Goal: Transaction & Acquisition: Purchase product/service

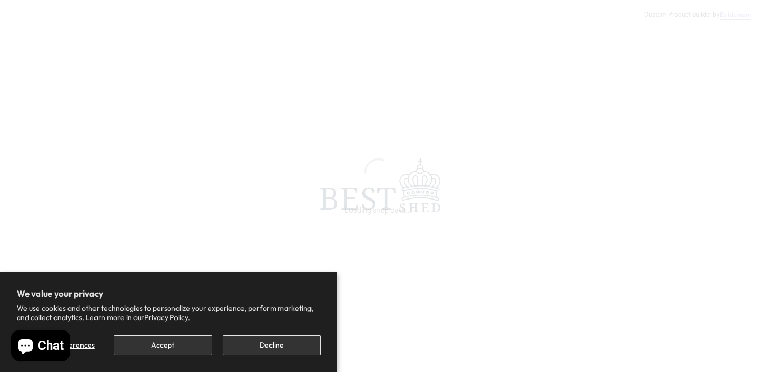
scroll to position [363, 0]
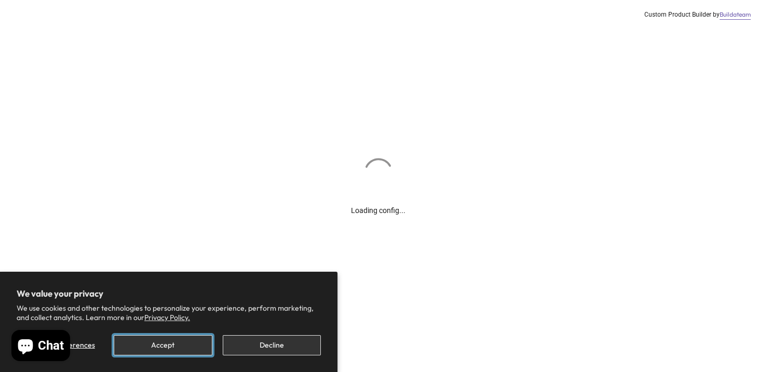
click at [176, 346] on button "Accept" at bounding box center [163, 345] width 98 height 20
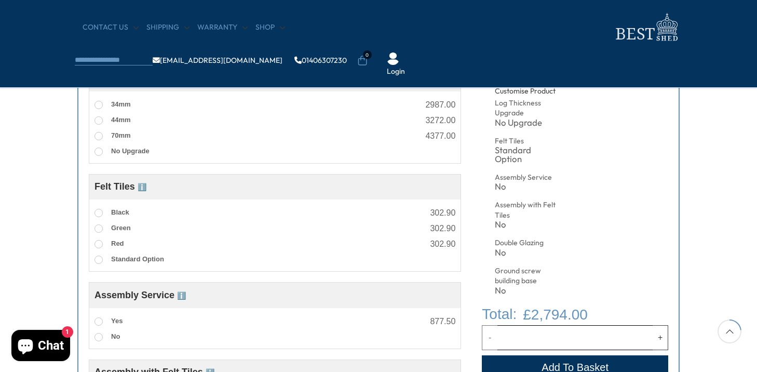
scroll to position [415, 0]
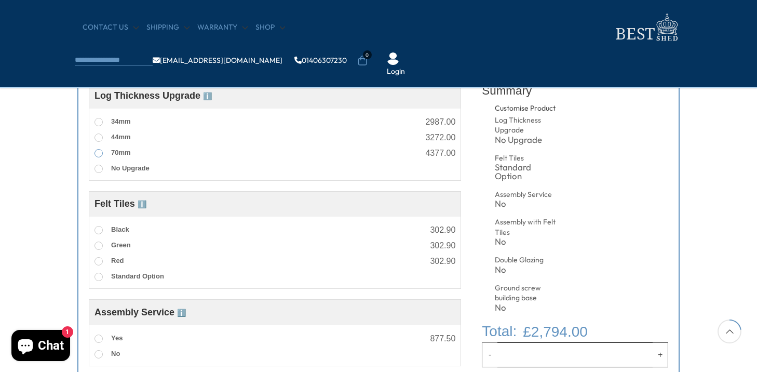
click at [99, 153] on span at bounding box center [98, 153] width 8 height 8
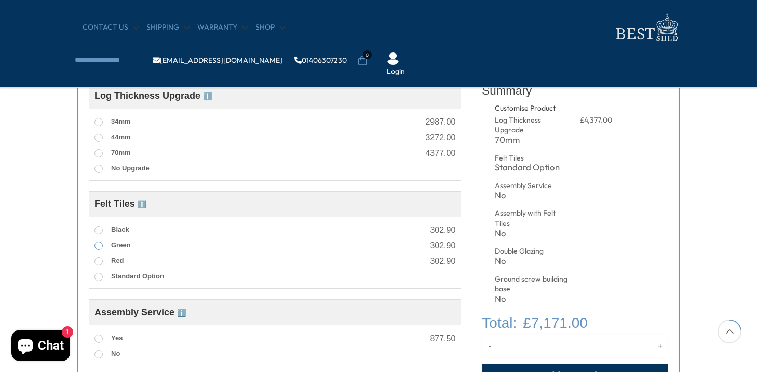
click at [97, 242] on span at bounding box center [98, 245] width 8 height 8
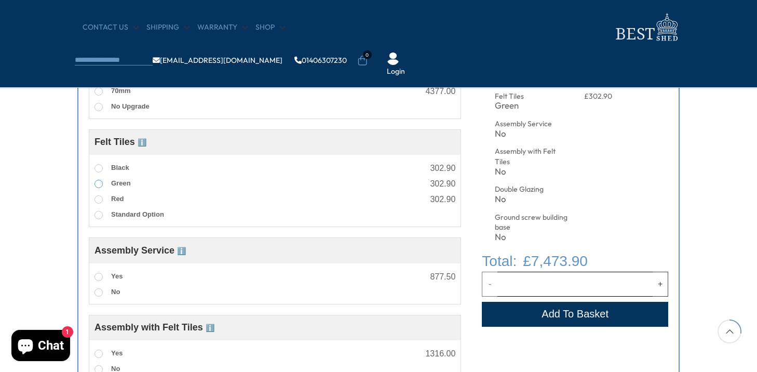
scroll to position [519, 0]
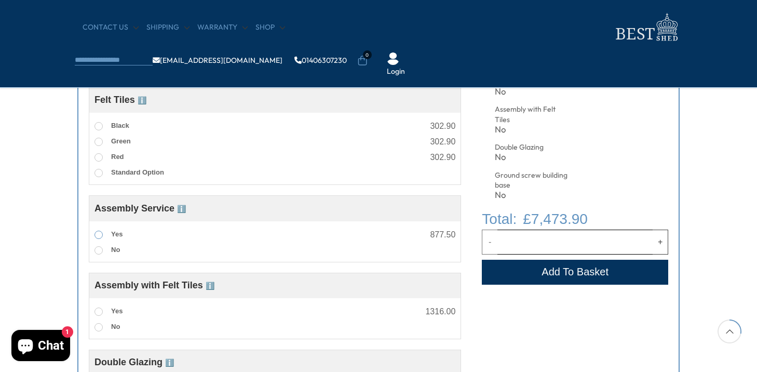
click at [97, 231] on span at bounding box center [98, 234] width 8 height 8
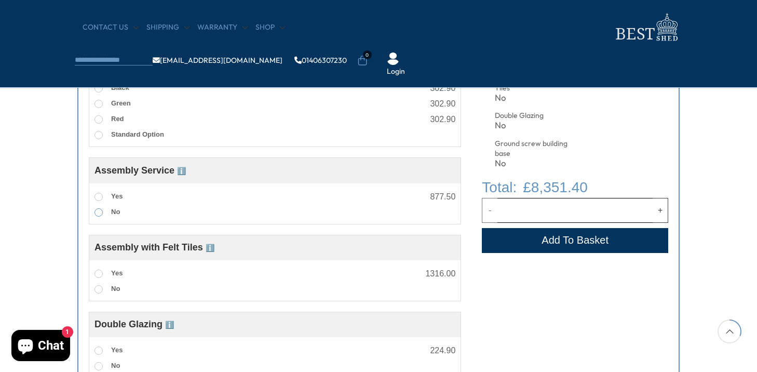
scroll to position [623, 0]
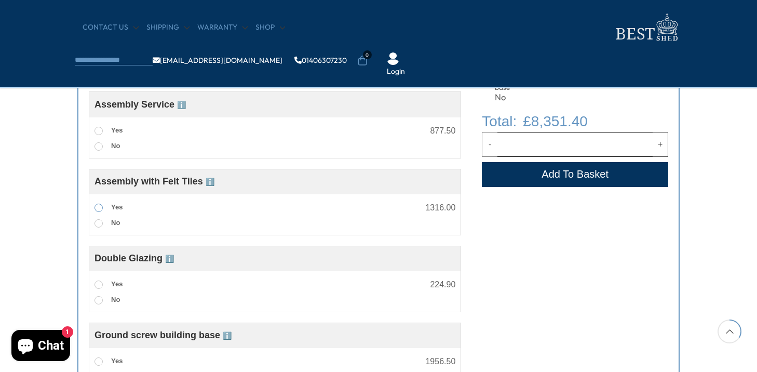
click at [97, 201] on label "Yes" at bounding box center [108, 207] width 28 height 13
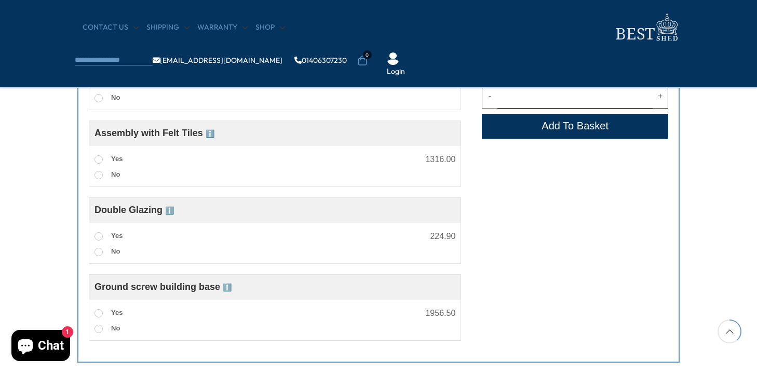
scroll to position [727, 0]
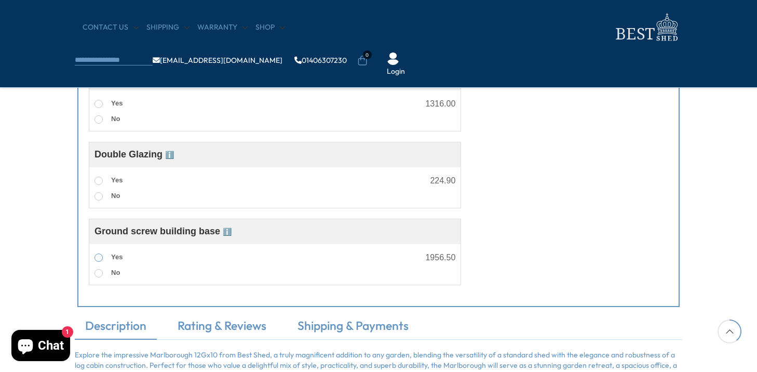
click at [98, 254] on span at bounding box center [98, 257] width 8 height 8
